Goal: Transaction & Acquisition: Purchase product/service

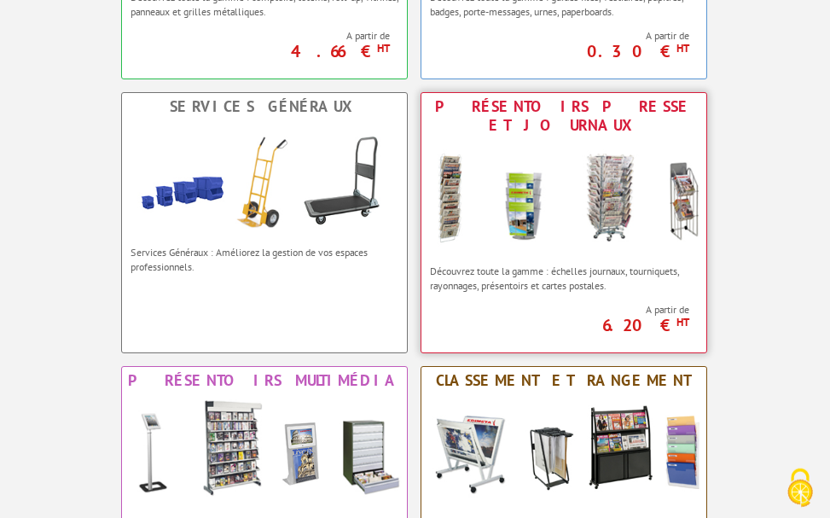
scroll to position [1131, 0]
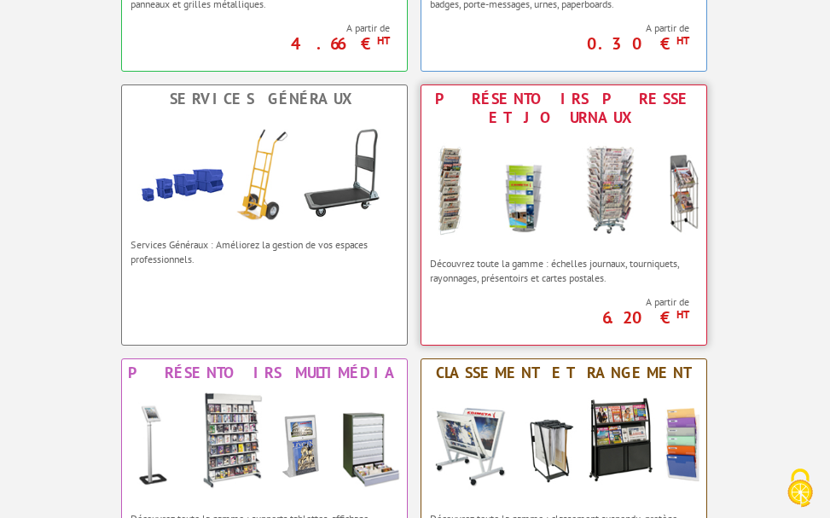
click at [559, 136] on img at bounding box center [563, 189] width 285 height 117
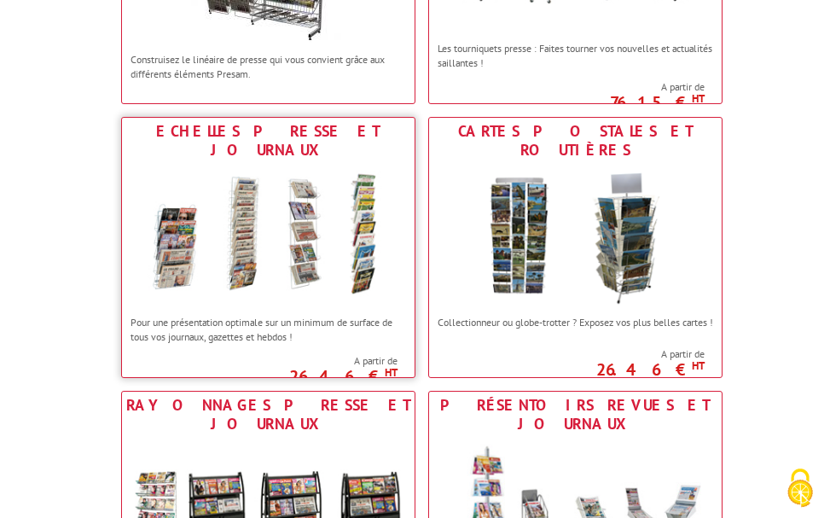
scroll to position [522, 0]
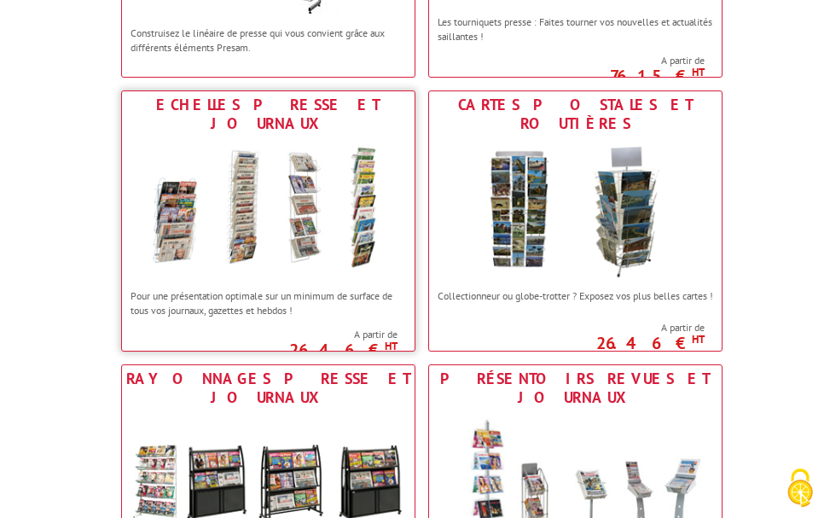
click at [321, 251] on img at bounding box center [268, 208] width 292 height 142
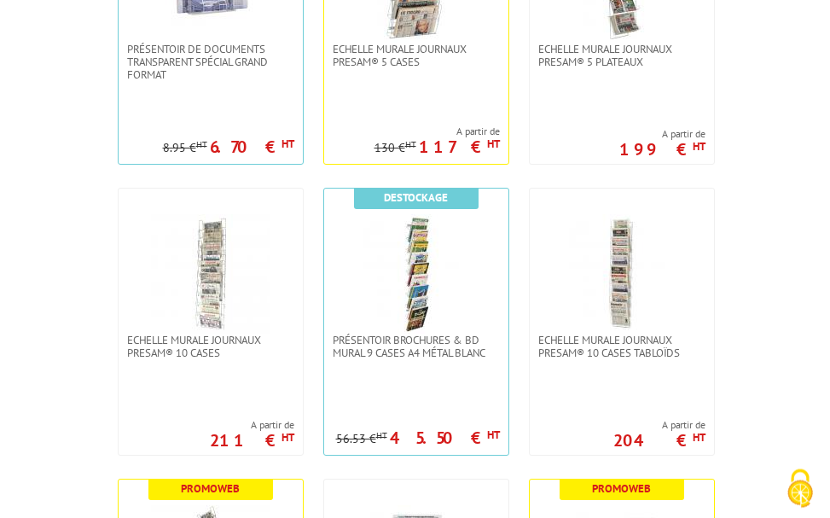
scroll to position [609, 0]
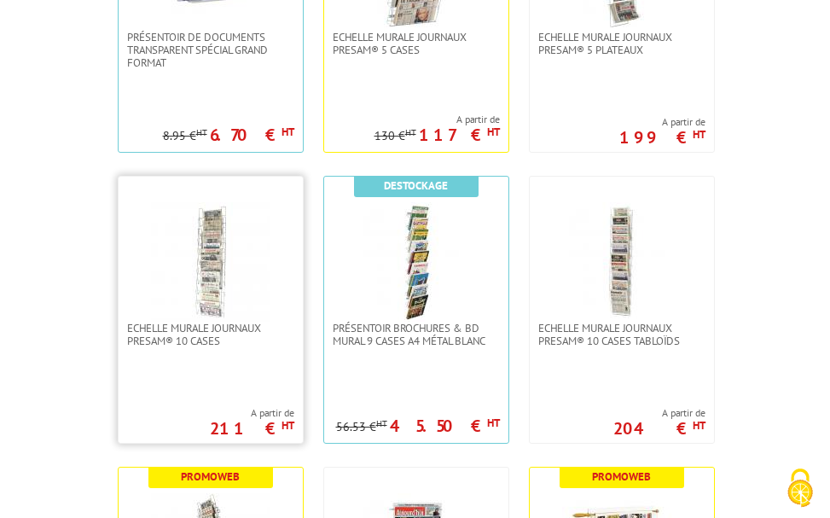
click at [263, 269] on img at bounding box center [210, 261] width 119 height 119
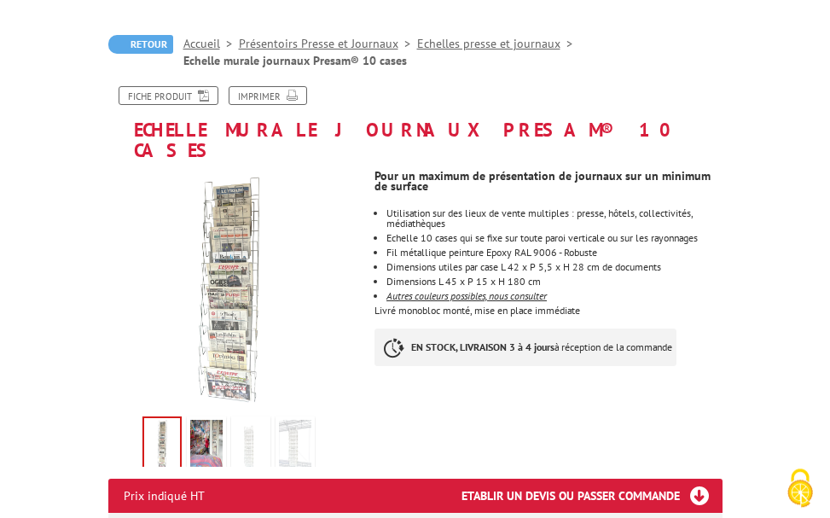
scroll to position [261, 0]
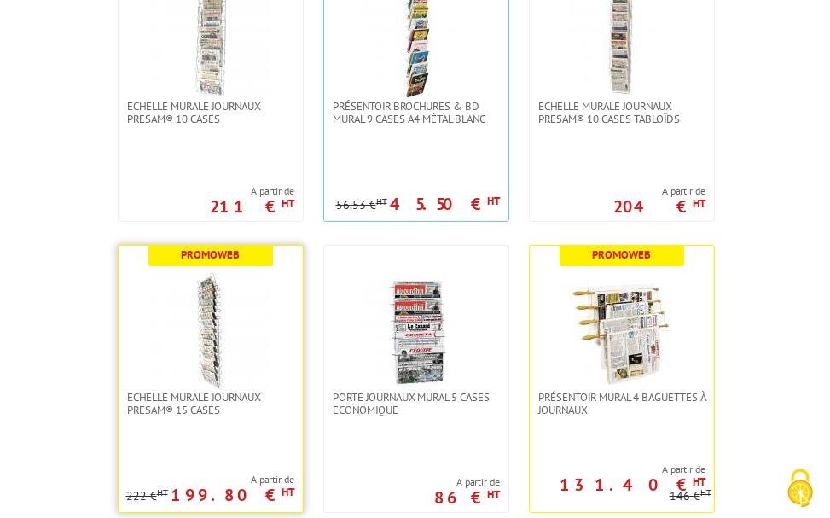
scroll to position [870, 0]
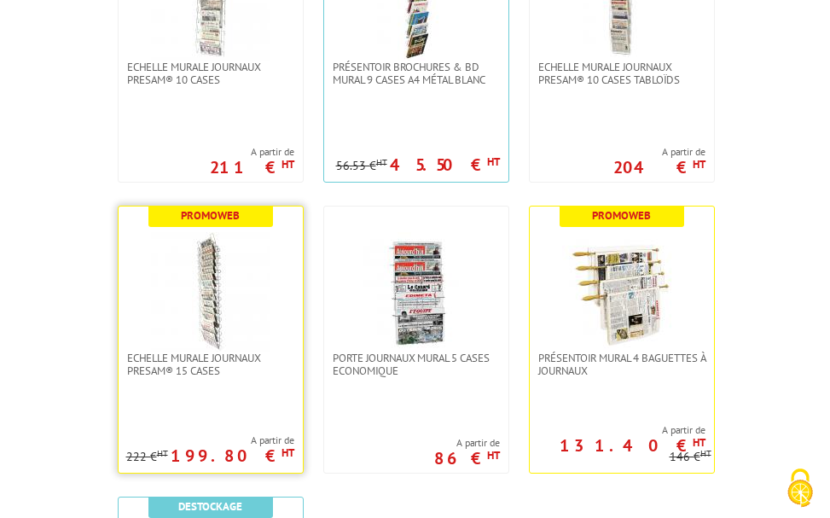
click at [255, 282] on img at bounding box center [210, 291] width 119 height 119
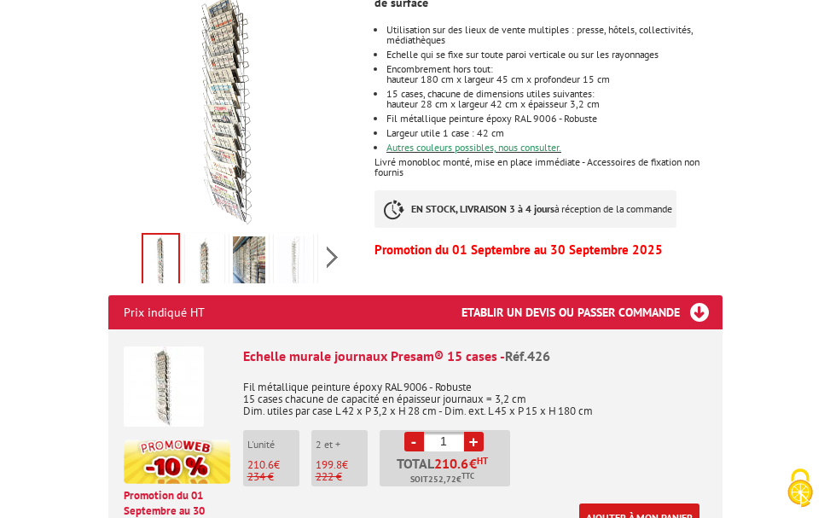
scroll to position [522, 0]
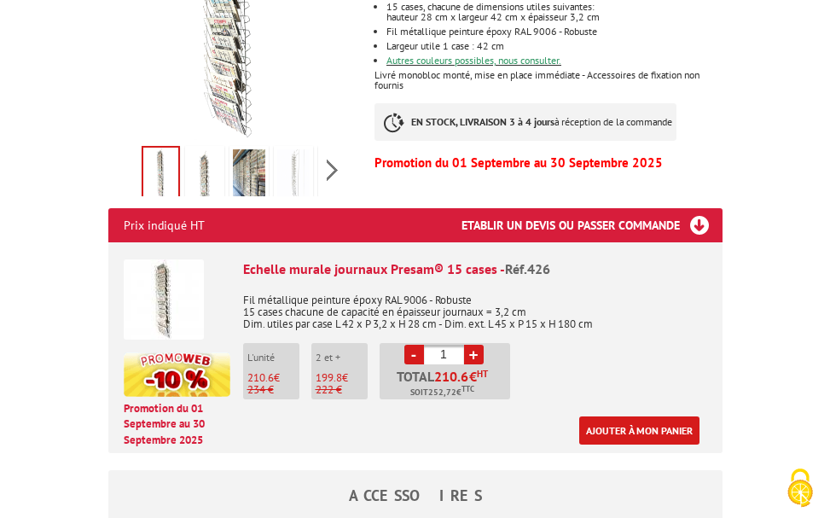
click at [472, 344] on link "+" at bounding box center [474, 354] width 20 height 20
type input "2"
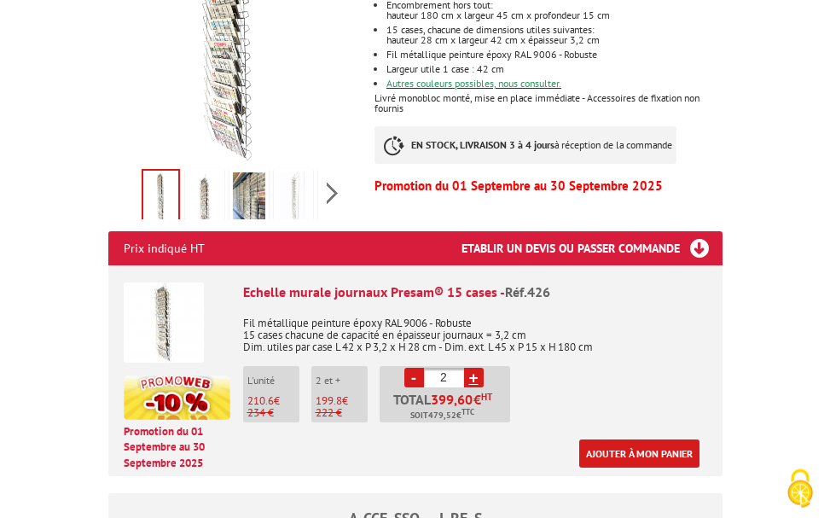
scroll to position [609, 0]
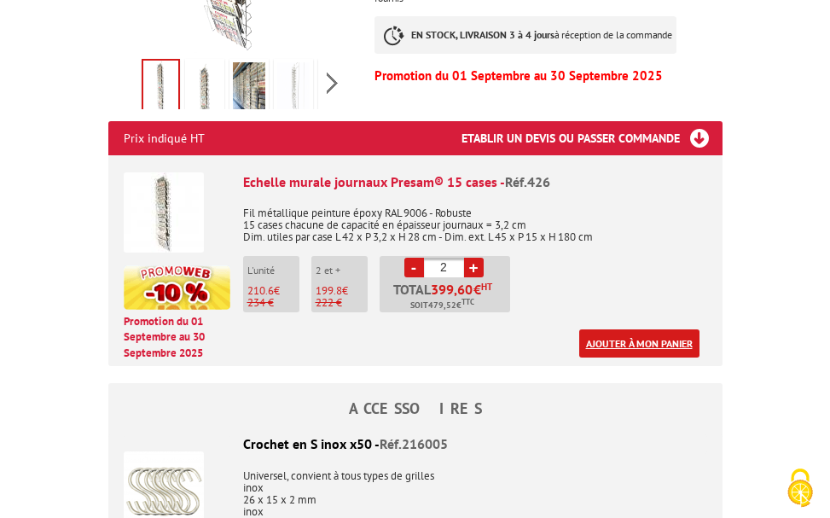
click at [655, 329] on link "Ajouter à mon panier" at bounding box center [639, 343] width 120 height 28
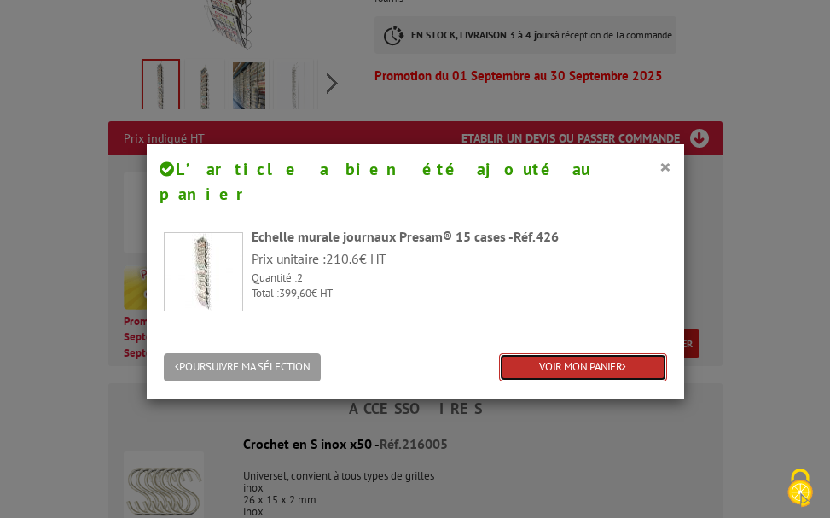
click at [607, 353] on link "VOIR MON PANIER" at bounding box center [583, 367] width 168 height 28
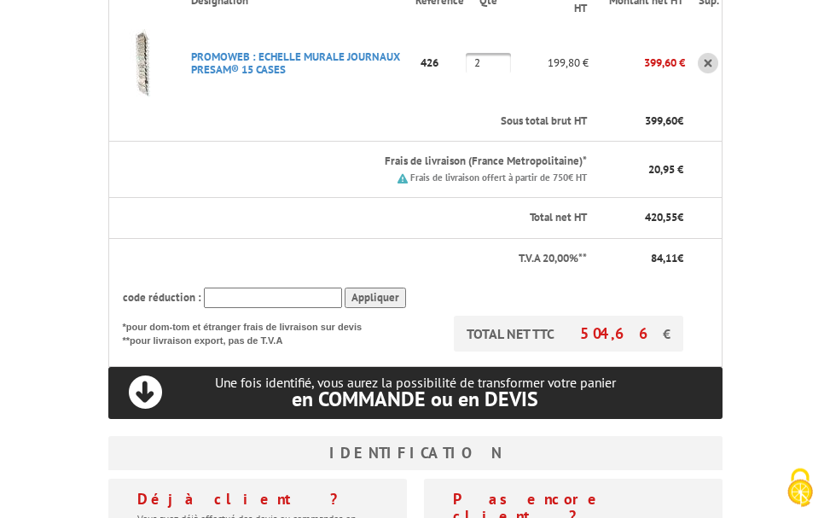
scroll to position [522, 0]
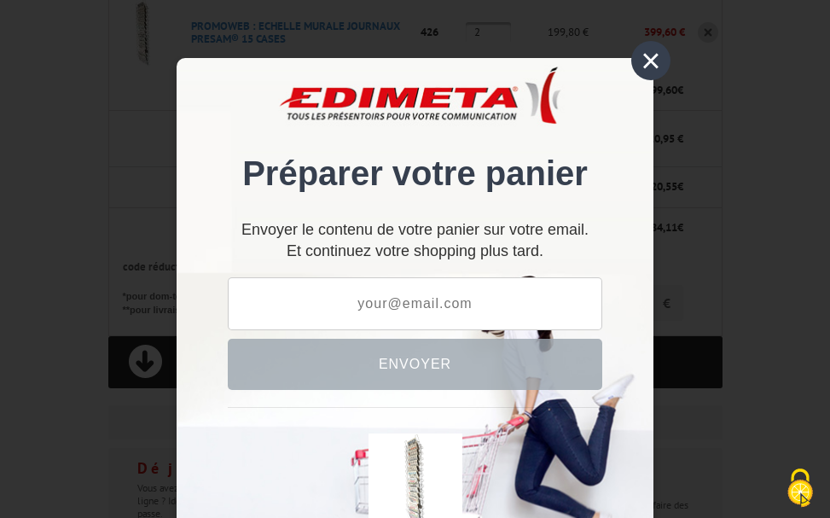
click at [652, 55] on div "×" at bounding box center [650, 60] width 39 height 39
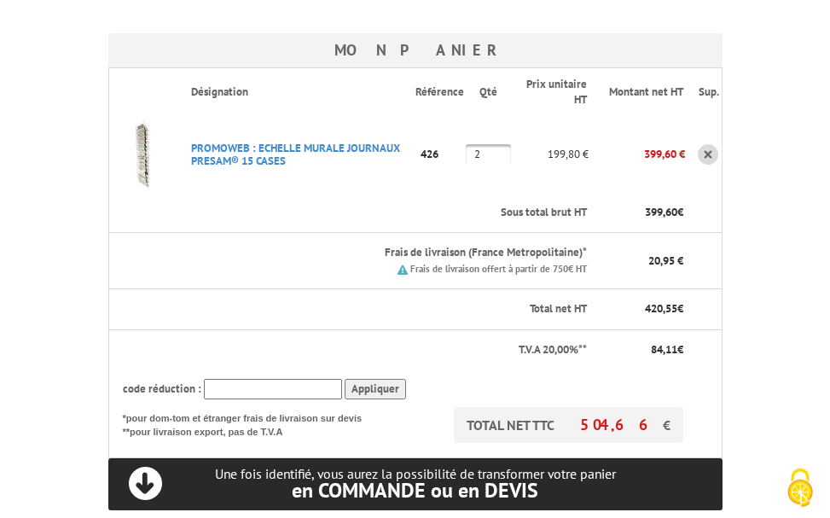
scroll to position [435, 0]
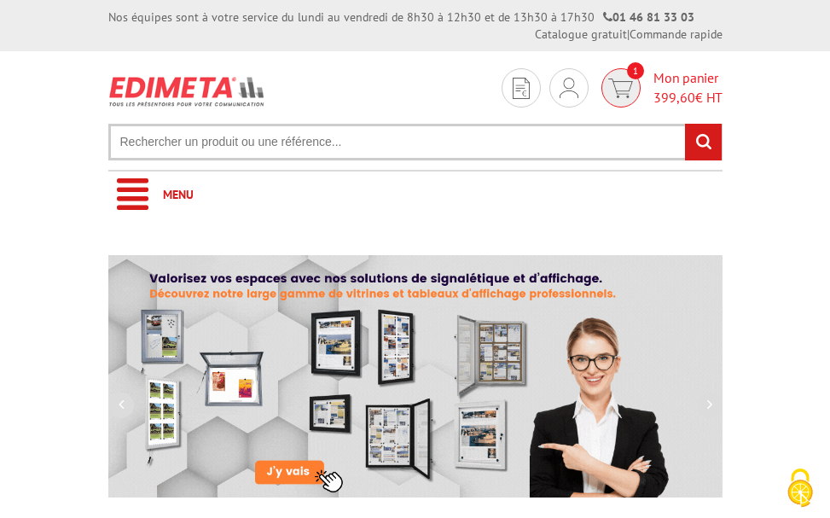
click at [670, 100] on span "399,60" at bounding box center [674, 97] width 42 height 17
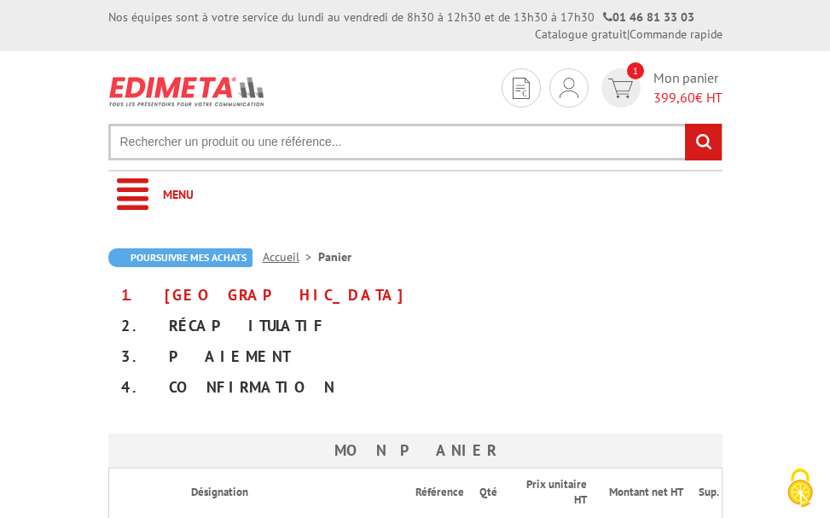
scroll to position [435, 0]
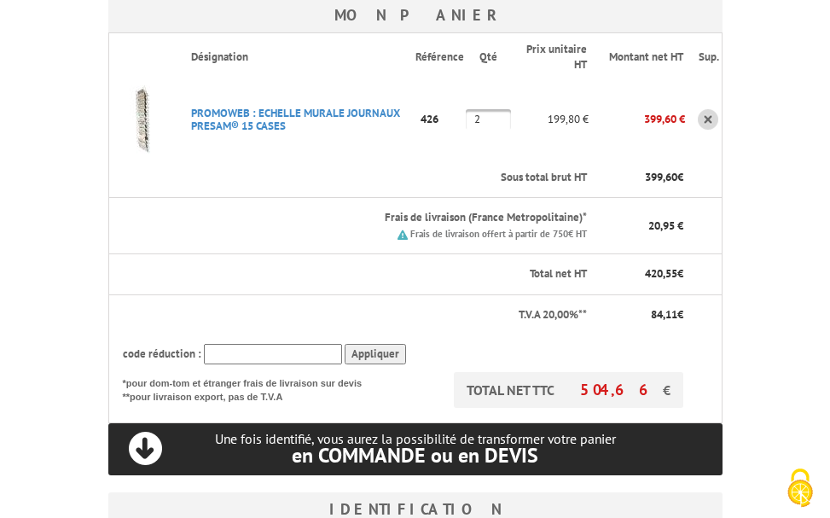
click at [231, 355] on input "text" at bounding box center [273, 354] width 138 height 21
paste input "JUL50"
click at [373, 355] on input "Appliquer" at bounding box center [374, 354] width 61 height 21
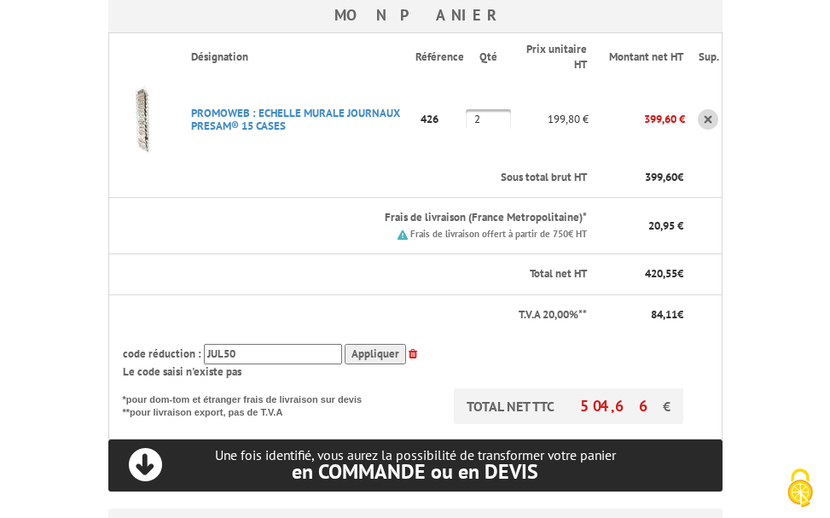
drag, startPoint x: 257, startPoint y: 353, endPoint x: 105, endPoint y: 346, distance: 151.9
click at [204, 346] on input "JUL50" at bounding box center [273, 354] width 138 height 21
click at [369, 354] on input "Appliquer" at bounding box center [374, 354] width 61 height 21
drag, startPoint x: 253, startPoint y: 344, endPoint x: 130, endPoint y: 328, distance: 123.9
click at [133, 330] on tbody "Désignation Référence Qté Prix unitaire HT Montant net HT Sup. PROMOWEB : ECHEL…" at bounding box center [414, 235] width 613 height 406
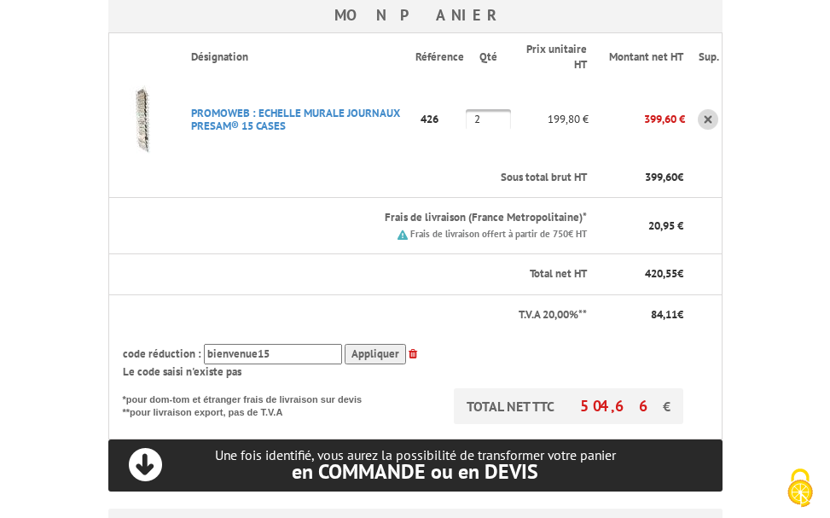
type input "bienvenue15"
click at [362, 347] on input "Appliquer" at bounding box center [374, 354] width 61 height 21
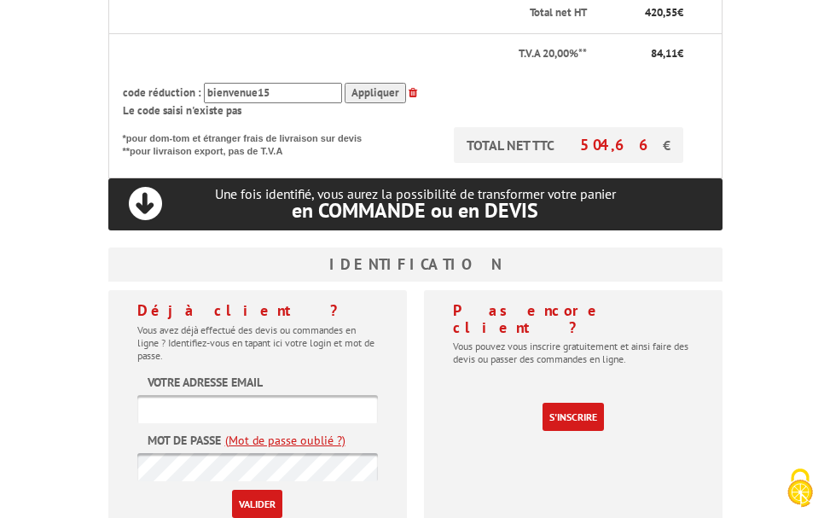
scroll to position [783, 0]
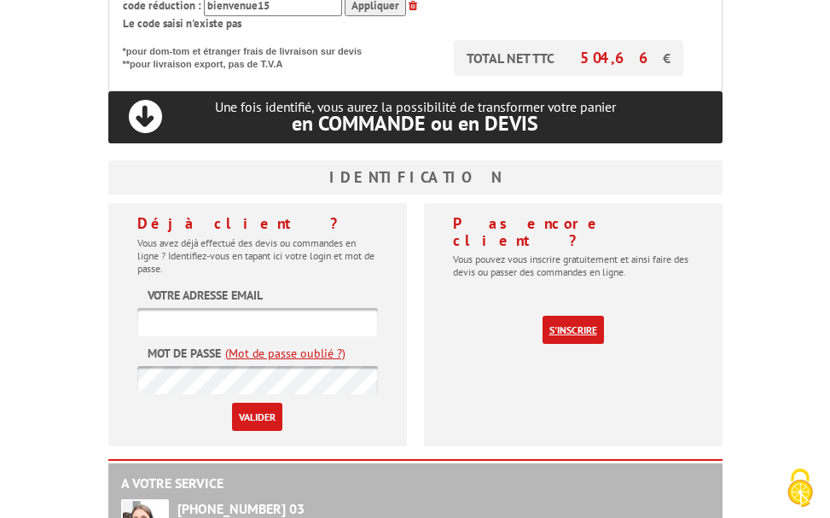
click at [570, 315] on link "S'inscrire" at bounding box center [572, 329] width 61 height 28
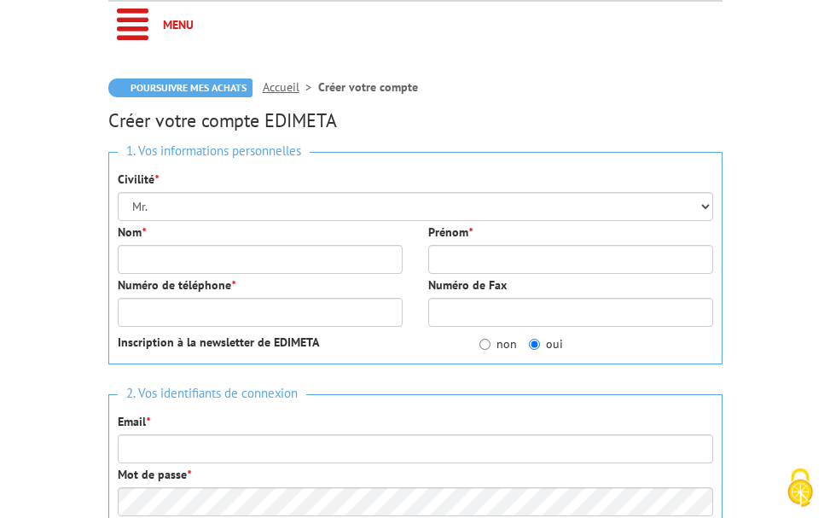
scroll to position [174, 0]
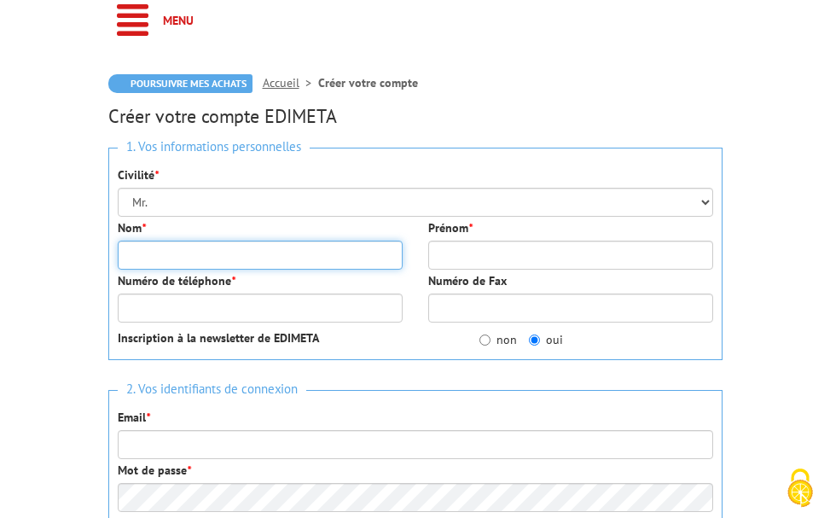
click at [165, 260] on input "Nom *" at bounding box center [260, 254] width 285 height 29
type input "[PERSON_NAME]"
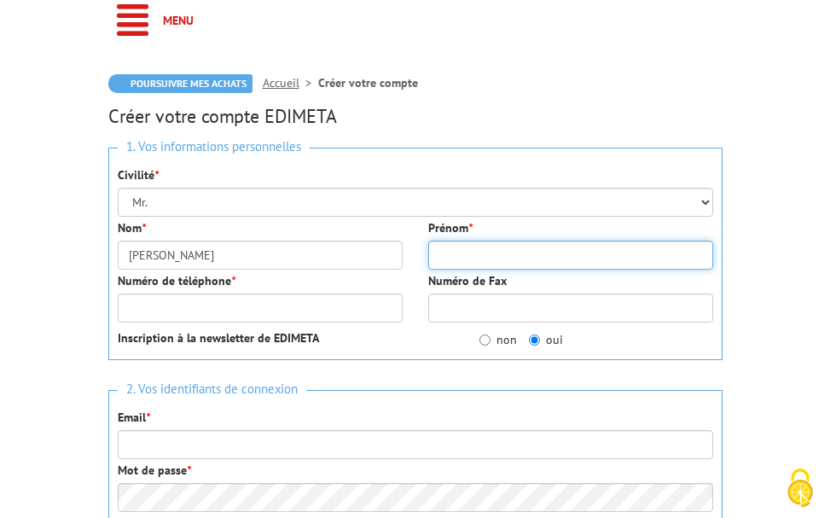
click at [496, 259] on input "Prénom *" at bounding box center [570, 254] width 285 height 29
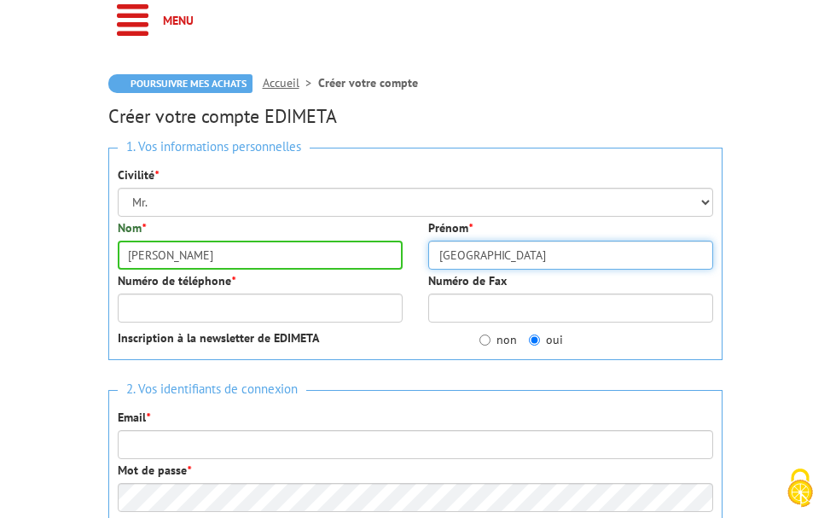
type input "[PERSON_NAME]"
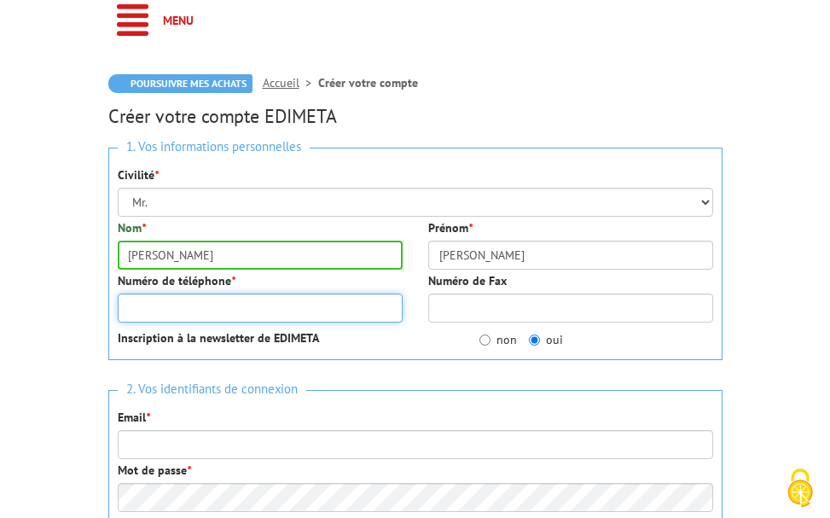
type input "0674296931"
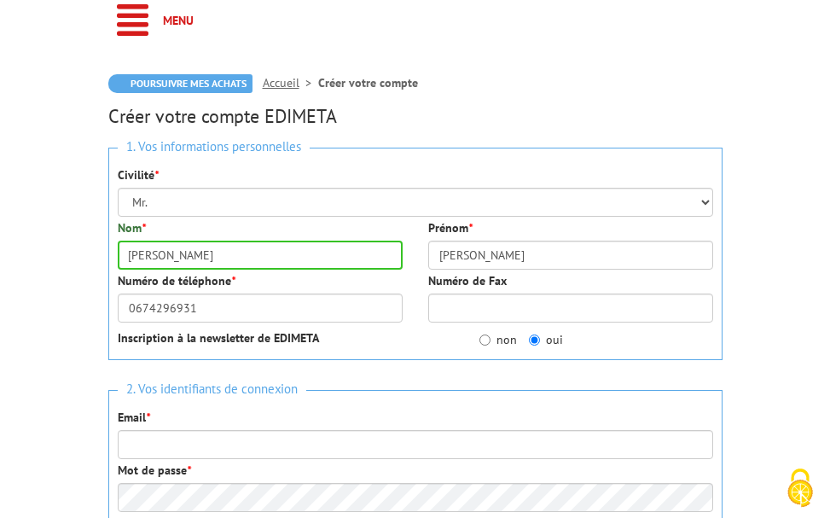
type input "Tabac le Fontenoy"
type input "[STREET_ADDRESS][PERSON_NAME]"
type input "Adresse 1 Adresse 1"
type input "16120"
type input "CHATEAUNEUF SUR [GEOGRAPHIC_DATA]"
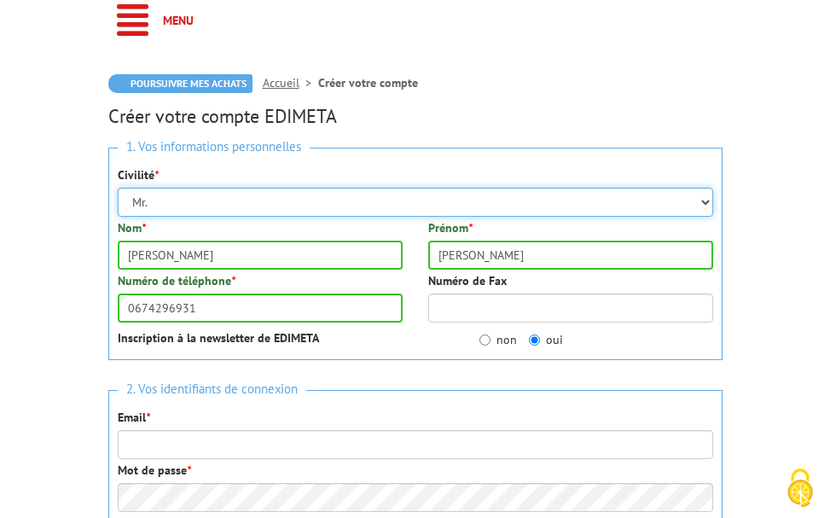
click at [118, 188] on select "Mr. Mme. Mlle." at bounding box center [415, 202] width 595 height 29
select select "Mme."
click option "Mme." at bounding box center [0, 0] width 0 height 0
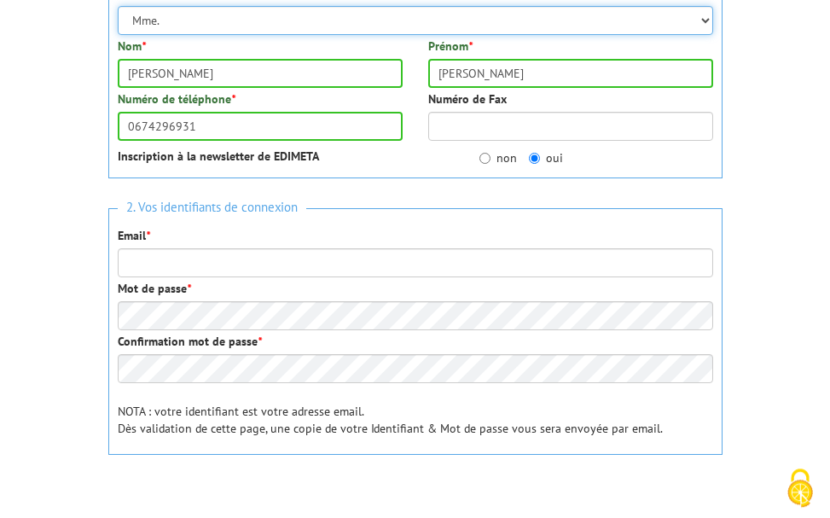
scroll to position [348, 0]
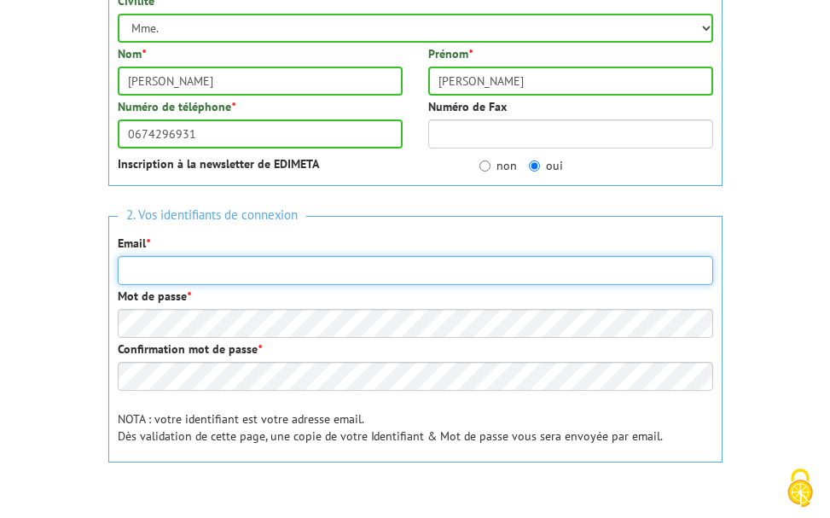
click at [184, 263] on input "Email *" at bounding box center [415, 270] width 595 height 29
type input "[EMAIL_ADDRESS][DOMAIN_NAME]"
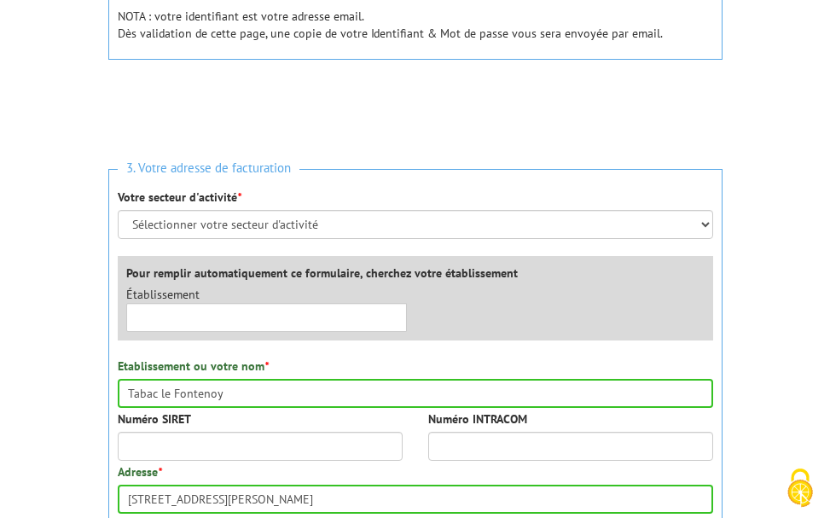
scroll to position [783, 0]
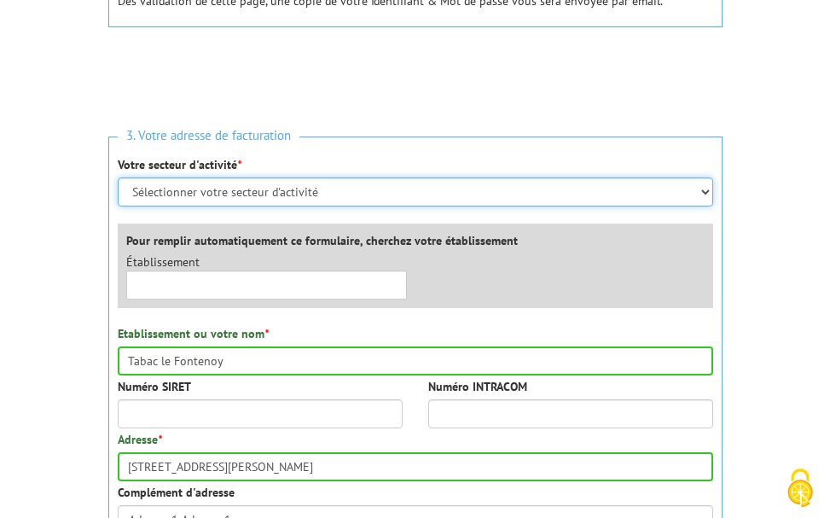
click at [118, 177] on select "Sélectionner votre secteur d'activité Administrations et collectivités Magasins…" at bounding box center [415, 191] width 595 height 29
select select "877"
click option "Magasins et commerces" at bounding box center [0, 0] width 0 height 0
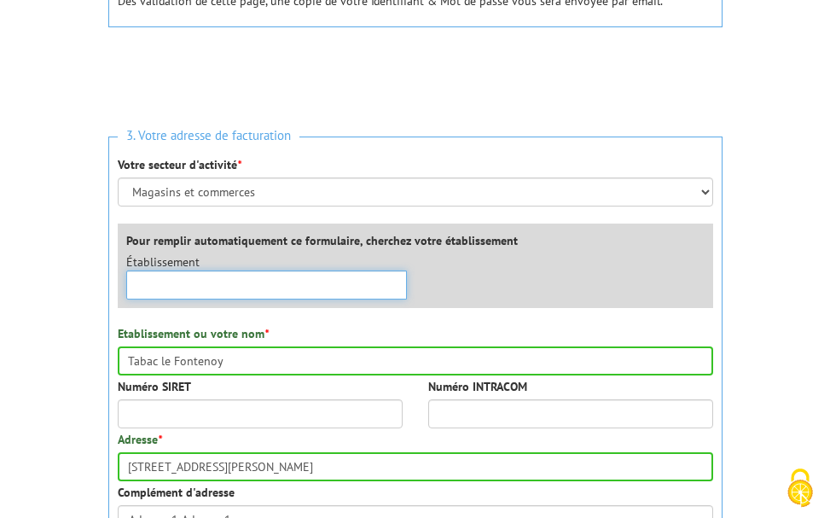
click at [193, 296] on input "text" at bounding box center [266, 284] width 281 height 29
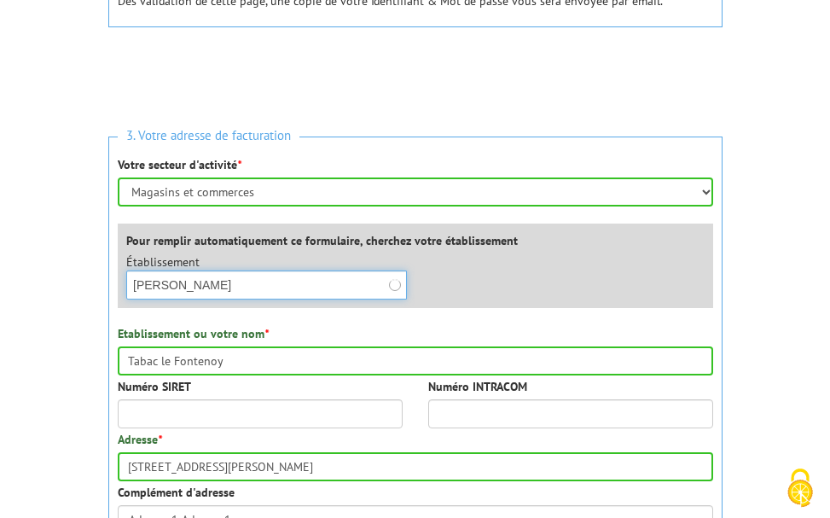
type input "Le Fontenoy"
drag, startPoint x: 150, startPoint y: 285, endPoint x: 99, endPoint y: 269, distance: 53.4
click at [126, 270] on input "Le Fontenoy" at bounding box center [266, 284] width 281 height 29
drag, startPoint x: 246, startPoint y: 289, endPoint x: -20, endPoint y: 288, distance: 266.0
click at [126, 288] on input "Le Fontenoy" at bounding box center [266, 284] width 281 height 29
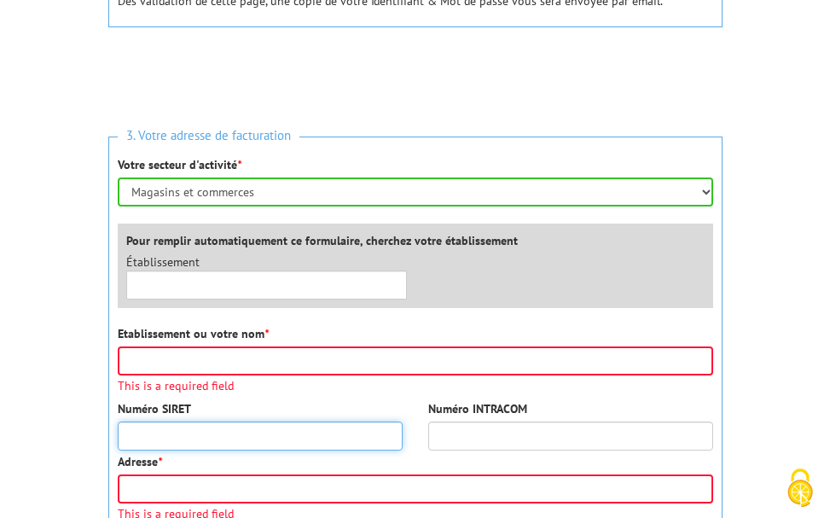
click at [173, 438] on input "Numéro SIRET" at bounding box center [260, 435] width 285 height 29
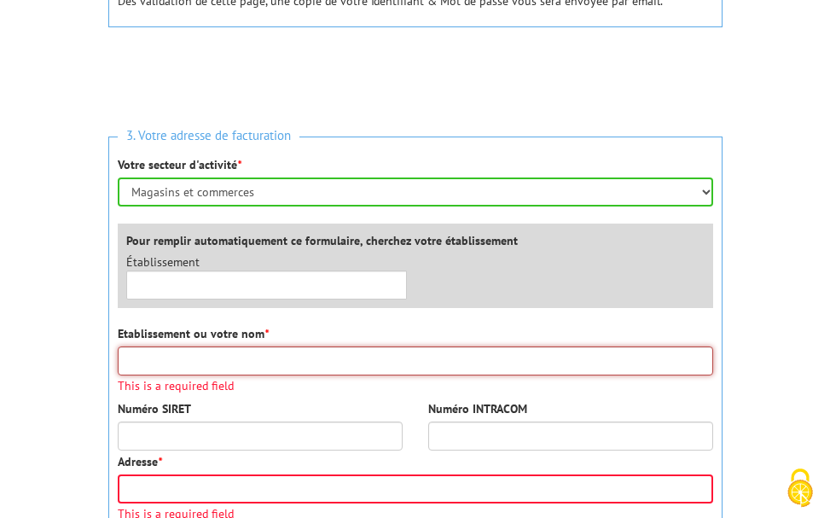
click at [160, 368] on input "Etablissement ou votre nom *" at bounding box center [415, 360] width 595 height 29
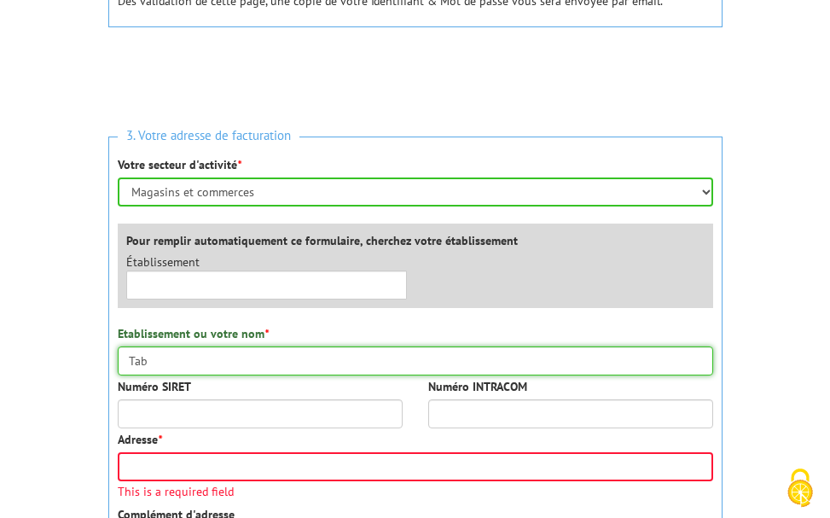
type input "Tabac le Fontenoy"
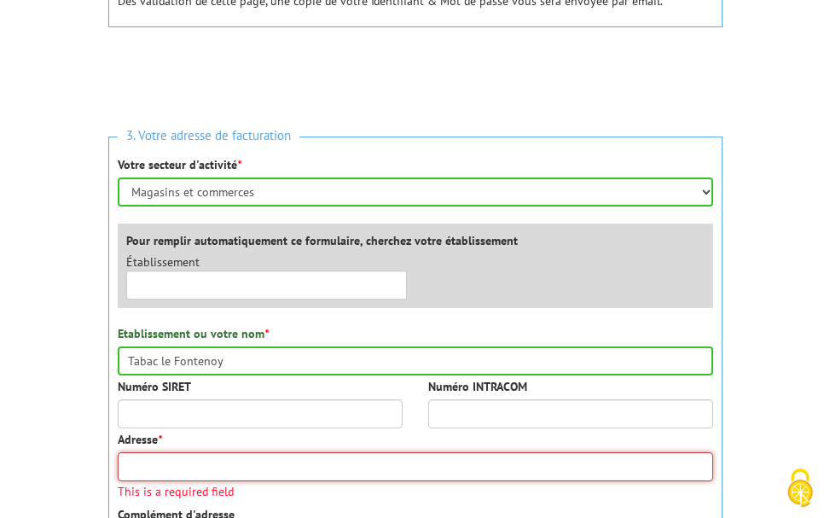
type input "[STREET_ADDRESS][PERSON_NAME]"
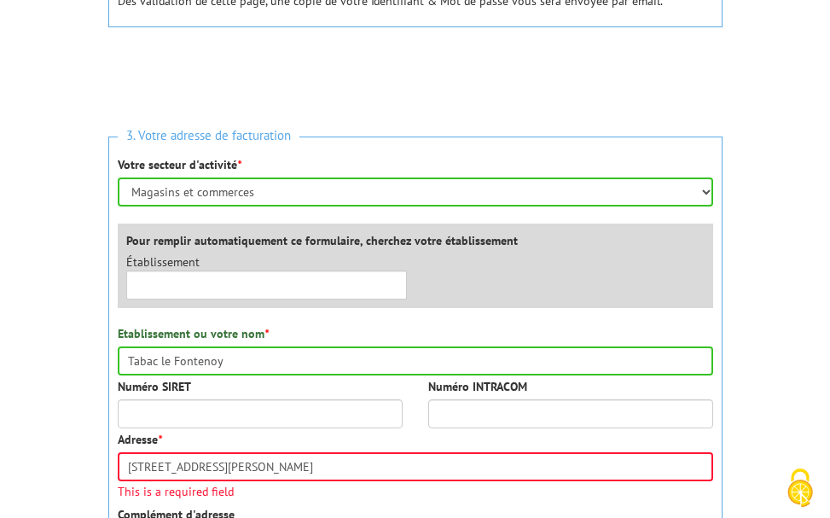
type input "Adresse 1 Adresse 1"
type input "16120"
type input "CHATEAUNEUF SUR CHARENTE"
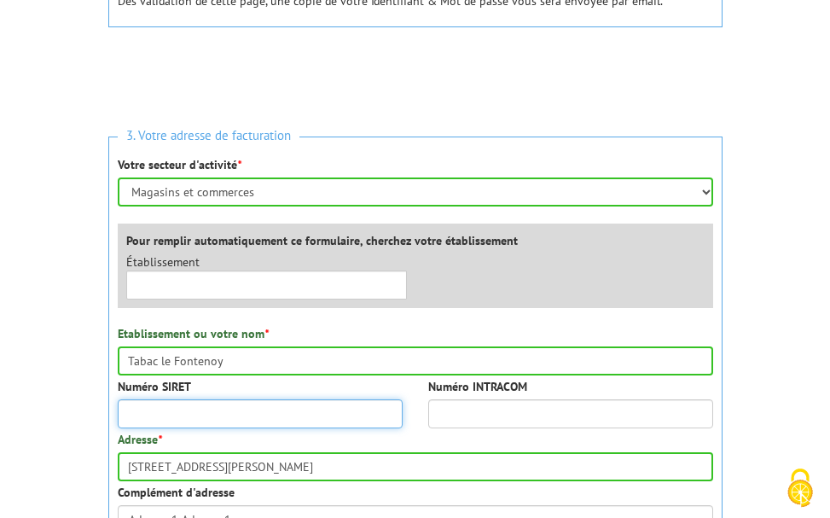
click at [223, 425] on input "Numéro SIRET" at bounding box center [260, 413] width 285 height 29
click at [216, 414] on input "Numéro SIRET" at bounding box center [260, 413] width 285 height 29
paste input "37760433500028"
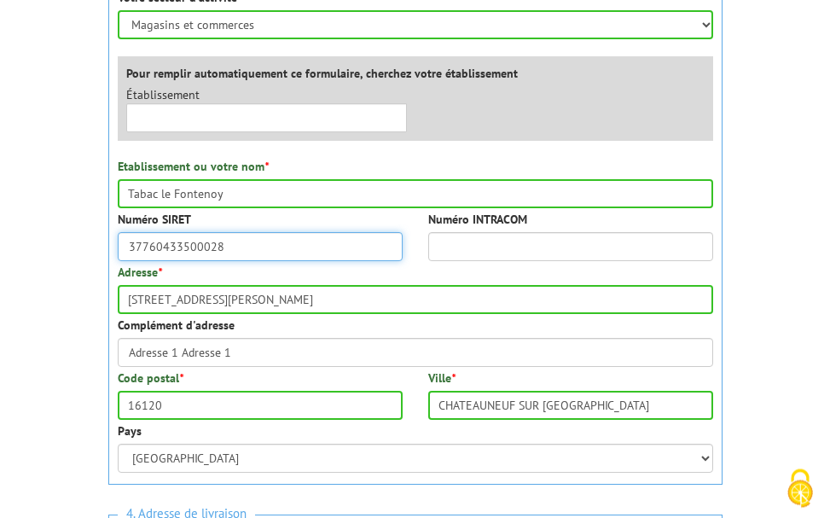
scroll to position [957, 0]
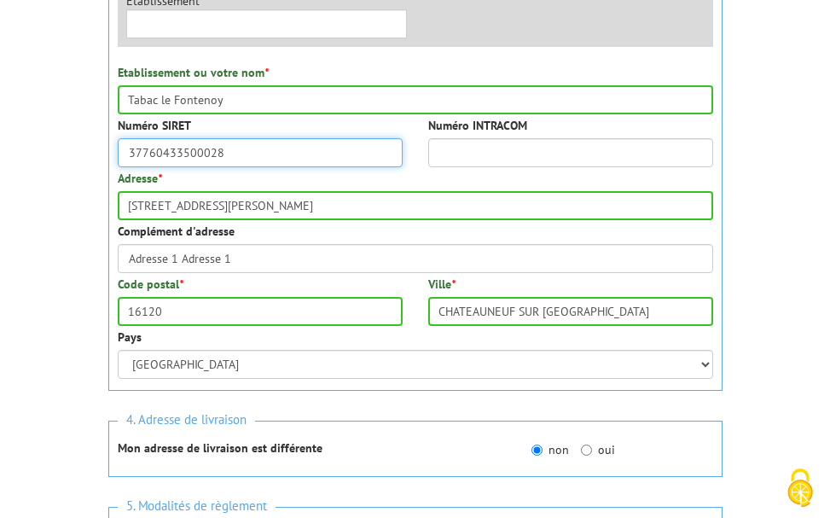
type input "37760433500028"
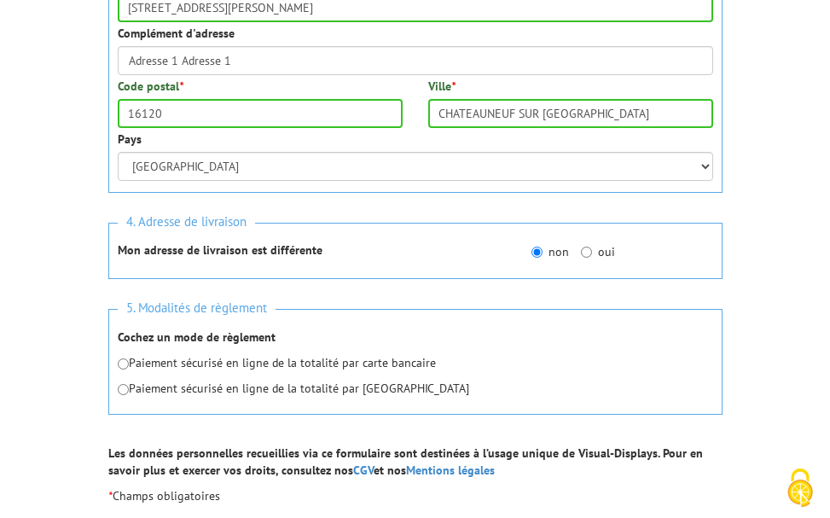
scroll to position [1317, 0]
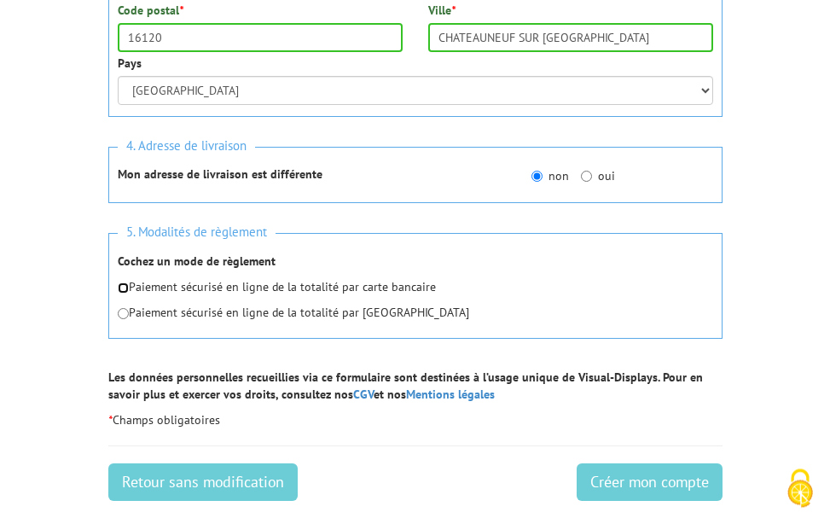
click at [124, 287] on input "radio" at bounding box center [123, 287] width 11 height 11
radio input "true"
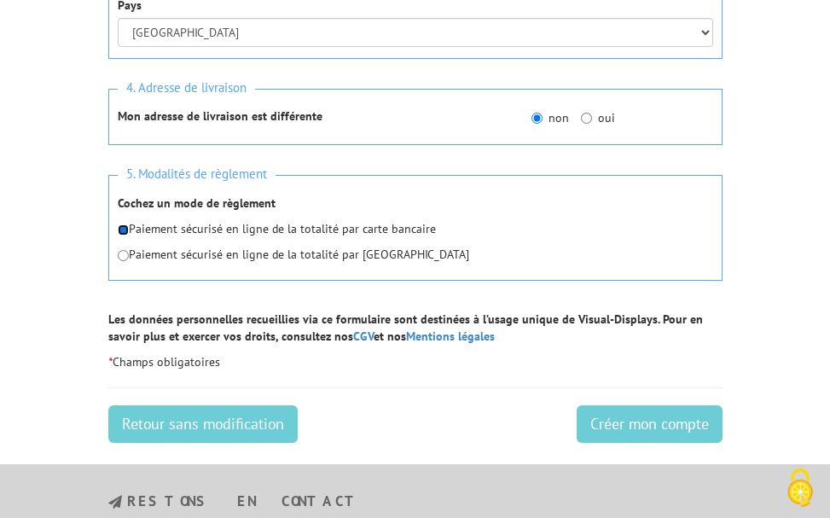
scroll to position [1404, 0]
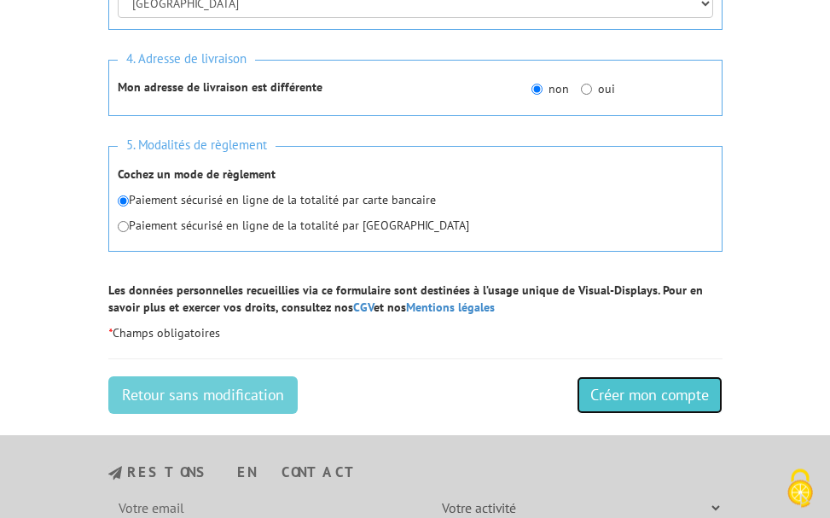
click at [644, 391] on input "Créer mon compte" at bounding box center [649, 395] width 146 height 38
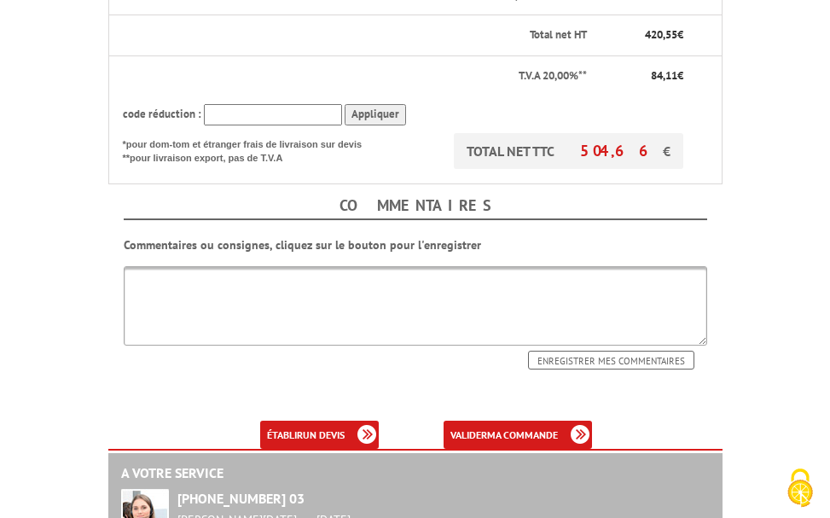
scroll to position [870, 0]
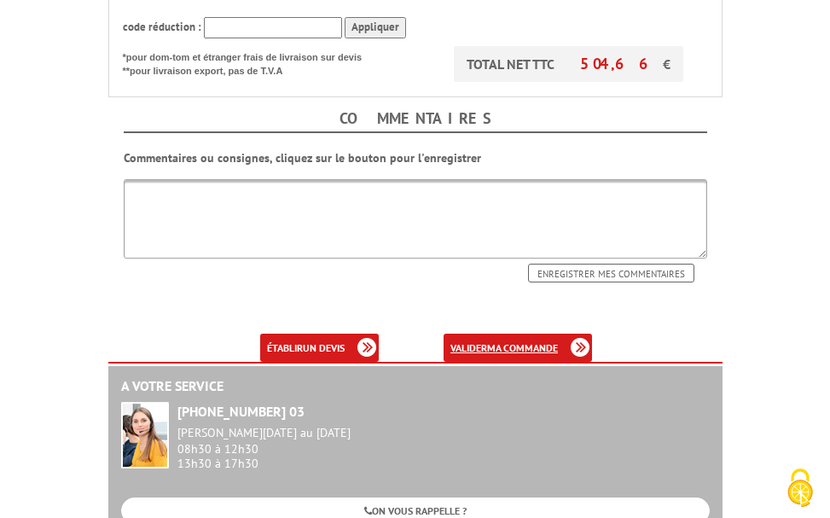
click at [510, 344] on b "ma commande" at bounding box center [522, 347] width 71 height 13
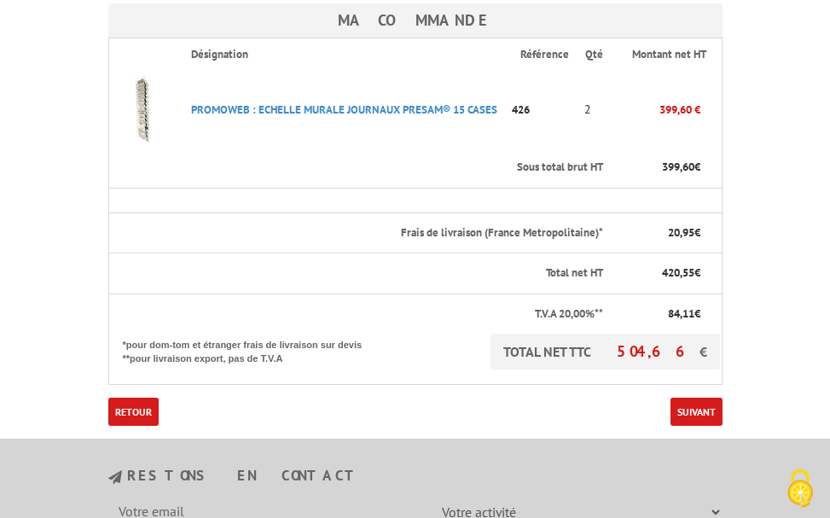
scroll to position [783, 0]
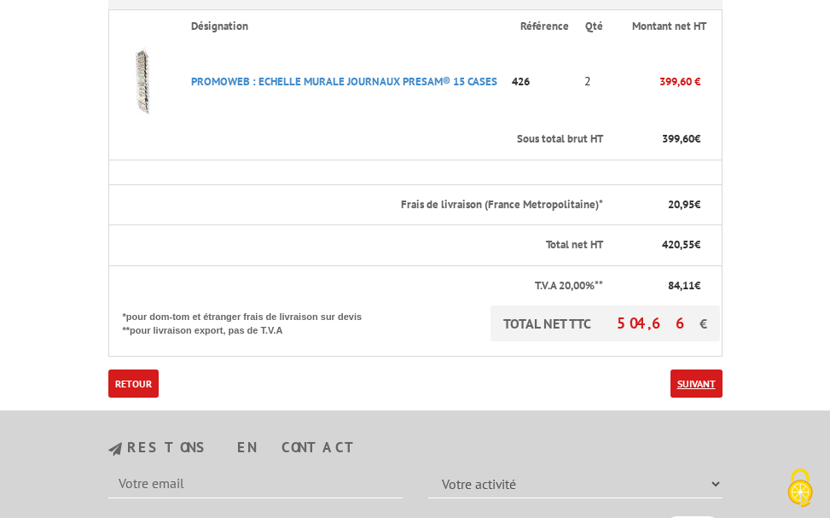
click at [690, 390] on link "Suivant" at bounding box center [696, 383] width 52 height 28
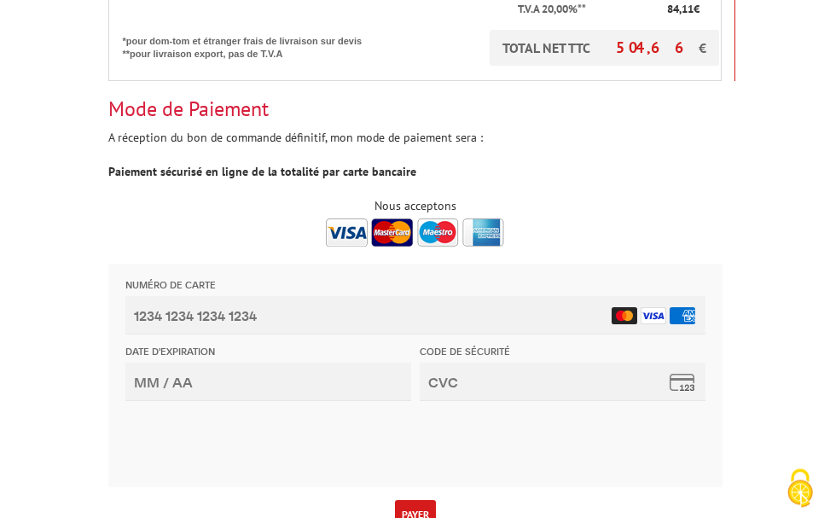
scroll to position [696, 0]
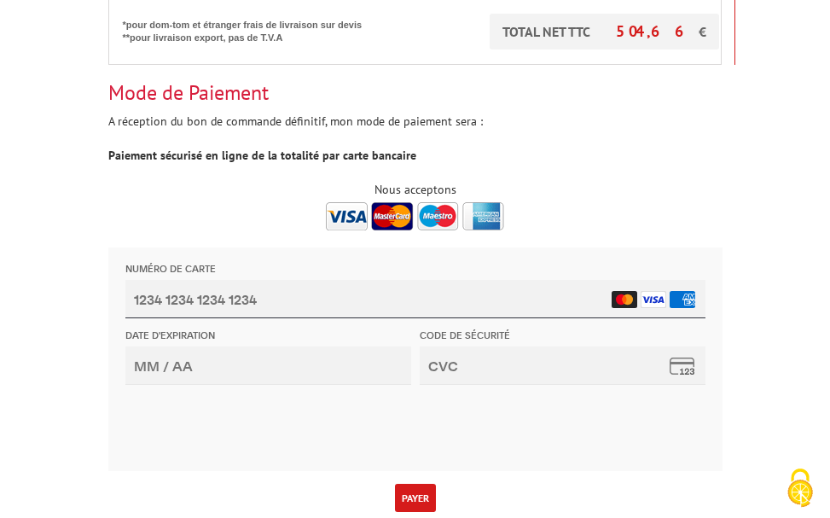
click at [186, 294] on input "Numéro de carte" at bounding box center [414, 298] width 580 height 38
type input "[CREDIT_CARD_NUMBER]"
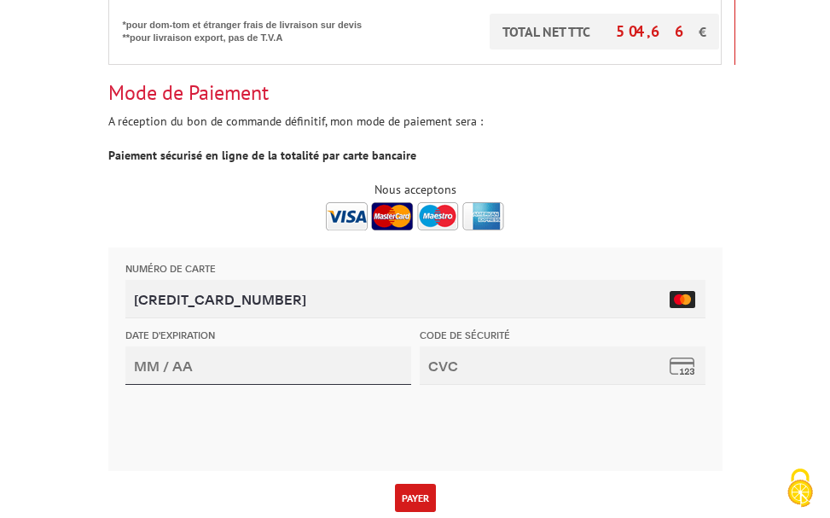
click at [204, 362] on input "Date d'expiration" at bounding box center [267, 364] width 286 height 38
type input "09/28"
click at [466, 378] on input "Code de sécurité" at bounding box center [562, 364] width 286 height 38
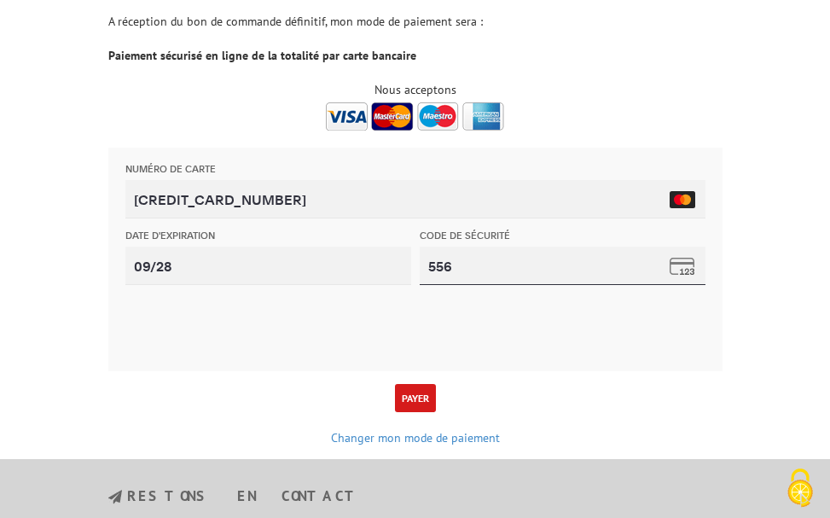
scroll to position [870, 0]
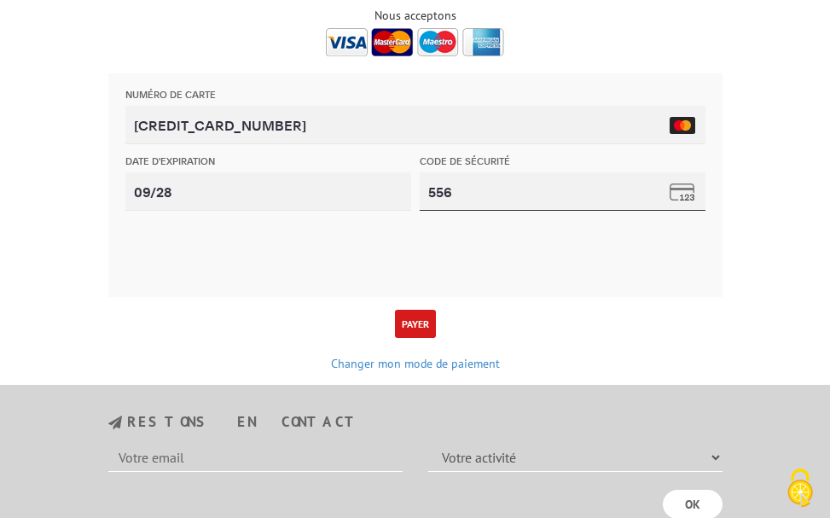
type input "556"
click at [420, 324] on button "Payer" at bounding box center [415, 324] width 41 height 28
